Goal: Task Accomplishment & Management: Manage account settings

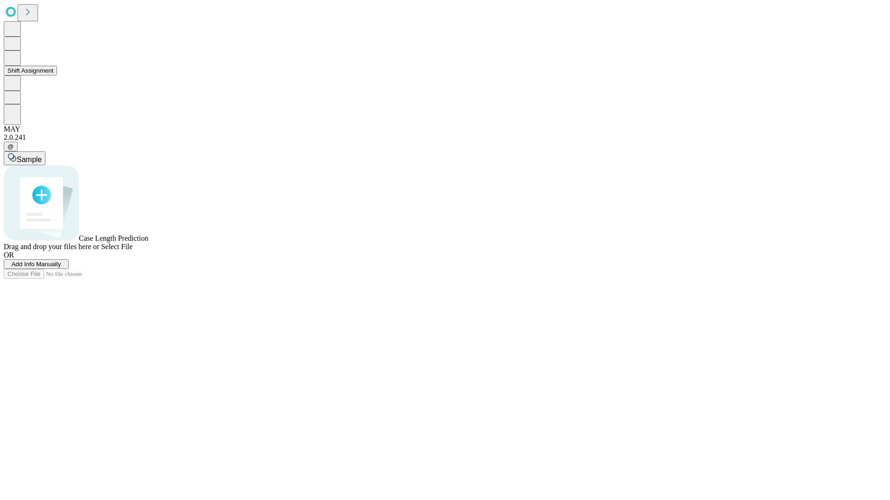
click at [57, 76] on button "Shift Assignment" at bounding box center [30, 71] width 53 height 10
